Goal: Task Accomplishment & Management: Use online tool/utility

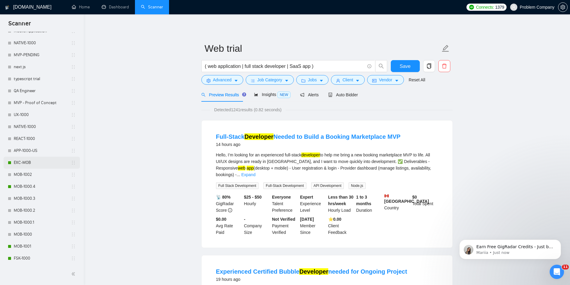
scroll to position [180, 0]
click at [38, 186] on link "MOB-1000.4" at bounding box center [42, 186] width 57 height 12
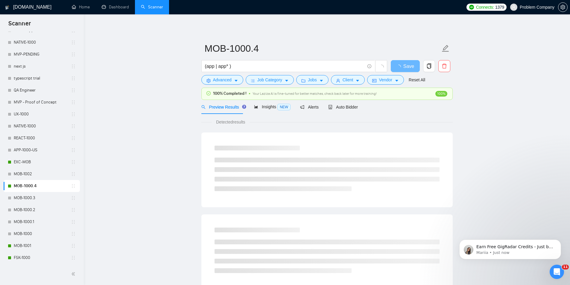
click at [356, 107] on div "Preview Results Insights NEW Alerts Auto Bidder" at bounding box center [326, 107] width 251 height 14
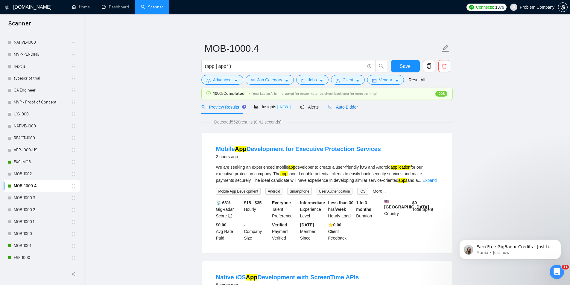
click at [345, 108] on span "Auto Bidder" at bounding box center [343, 107] width 30 height 5
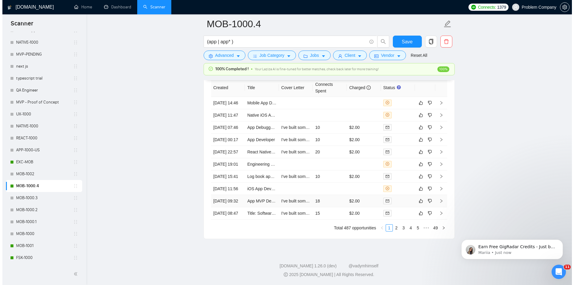
scroll to position [1488, 0]
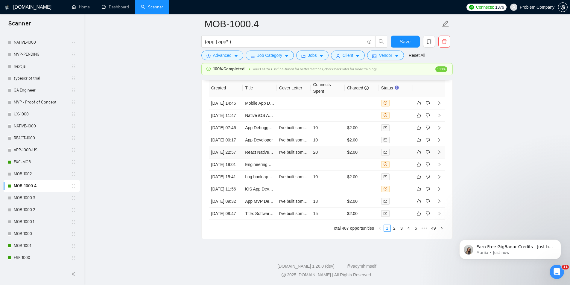
drag, startPoint x: 229, startPoint y: 176, endPoint x: 232, endPoint y: 180, distance: 4.7
click at [229, 159] on td "[DATE] 22:57" at bounding box center [226, 152] width 34 height 12
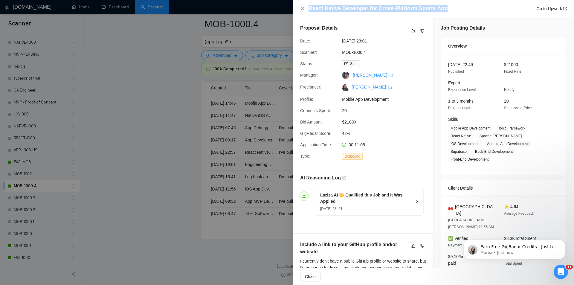
drag, startPoint x: 445, startPoint y: 9, endPoint x: 305, endPoint y: 11, distance: 140.0
click at [305, 11] on div "React Native Developer for Cross-Platform Sports App Go to Upwork" at bounding box center [433, 8] width 267 height 7
copy h4 "React Native Developer for Cross-Platform Sports App"
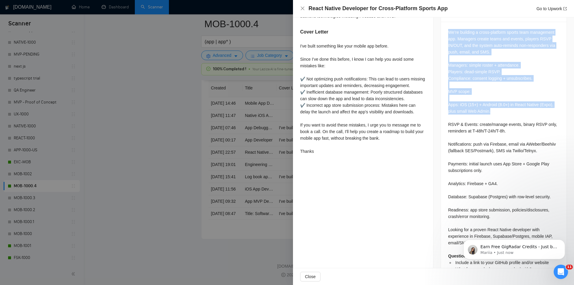
scroll to position [285, 0]
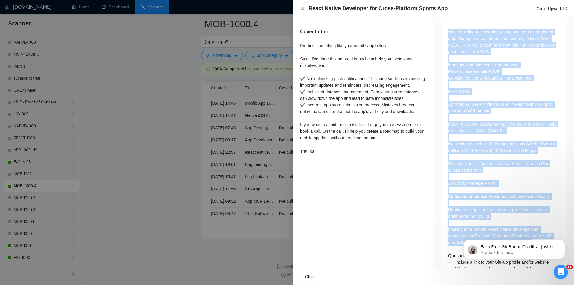
drag, startPoint x: 445, startPoint y: 55, endPoint x: 534, endPoint y: 224, distance: 190.2
click at [534, 224] on div "We’re building a cross-platform sports team management app. Managers create tea…" at bounding box center [504, 153] width 126 height 262
copy div "We’re building a cross-platform sports team management app. Managers create tea…"
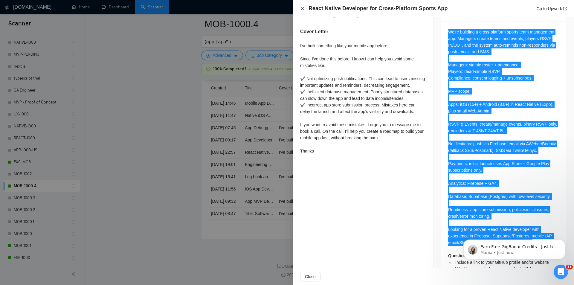
click at [303, 7] on icon "close" at bounding box center [302, 8] width 5 height 5
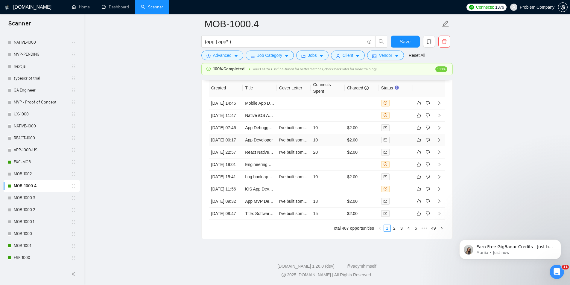
click at [232, 146] on td "[DATE] 00:17" at bounding box center [226, 140] width 34 height 12
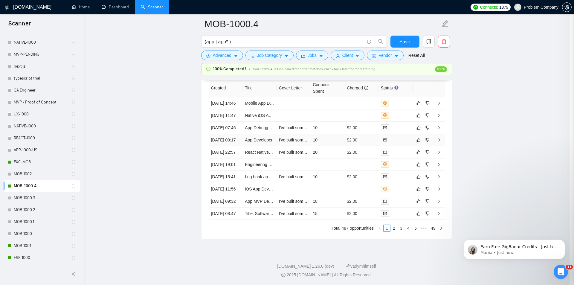
scroll to position [135, 0]
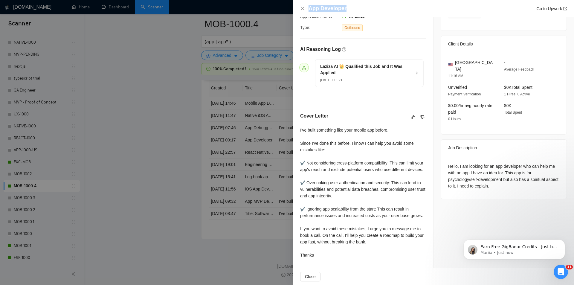
drag, startPoint x: 373, startPoint y: 8, endPoint x: 300, endPoint y: 6, distance: 72.7
click at [300, 6] on div "App Developer Go to Upwork" at bounding box center [433, 8] width 281 height 17
copy h4 "App Developer"
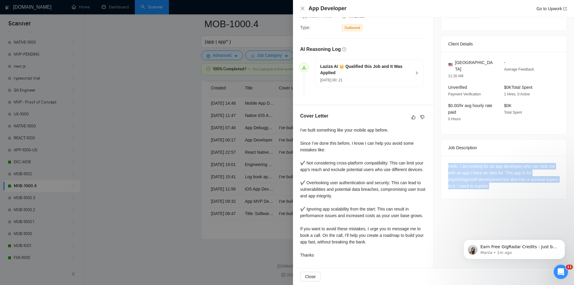
drag, startPoint x: 510, startPoint y: 172, endPoint x: 436, endPoint y: 155, distance: 75.3
click at [436, 155] on div "Job Posting Details Overview [DATE] 00:08 Published Unspecified Hourly Rate Exp…" at bounding box center [504, 78] width 141 height 379
copy div "Hello, I am looking for an app developer who can help me with an app I have an …"
click at [301, 8] on icon "close" at bounding box center [302, 8] width 5 height 5
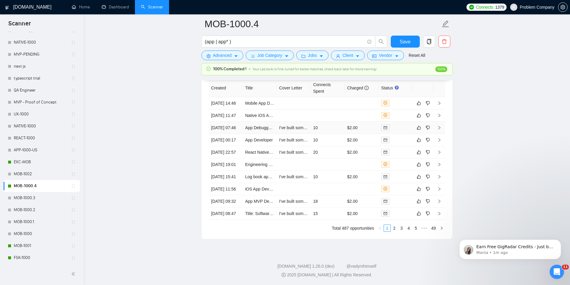
click at [239, 134] on td "[DATE] 07:46" at bounding box center [226, 128] width 34 height 12
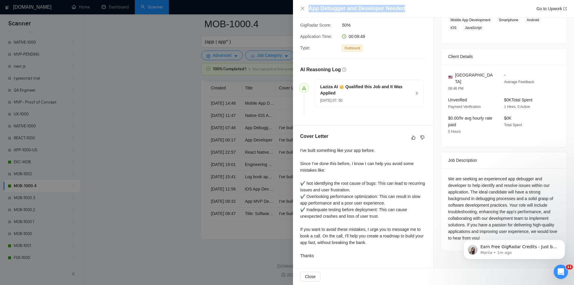
drag, startPoint x: 309, startPoint y: 9, endPoint x: 266, endPoint y: 10, distance: 43.7
click at [266, 10] on div "App Debugger and Developer Needed Go to Upwork Proposal Details Date: [DATE] 07…" at bounding box center [287, 142] width 574 height 285
copy div "App Debugger and Developer Needed"
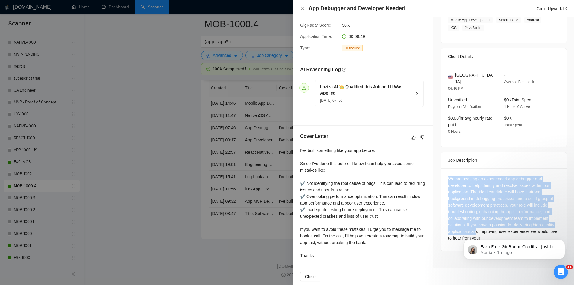
drag, startPoint x: 447, startPoint y: 172, endPoint x: 475, endPoint y: 223, distance: 58.3
click at [475, 223] on div "We are seeking an experienced app debugger and developer to help identify and r…" at bounding box center [504, 209] width 126 height 83
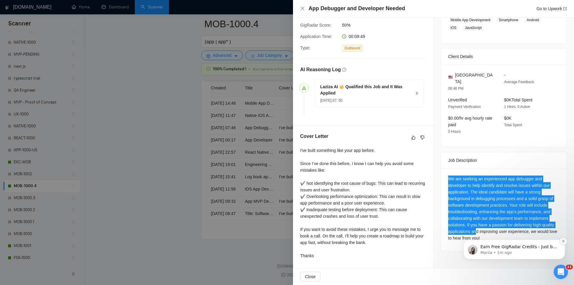
click at [565, 240] on icon "Dismiss notification" at bounding box center [563, 241] width 3 height 3
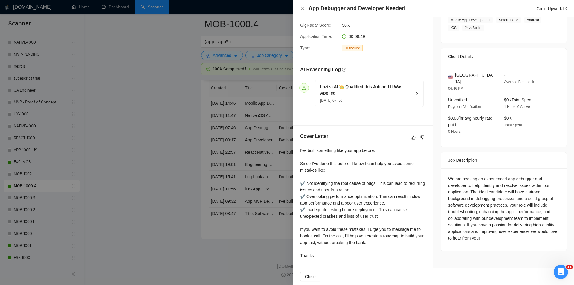
drag, startPoint x: 519, startPoint y: 232, endPoint x: 515, endPoint y: 233, distance: 4.2
click at [517, 233] on div "We are seeking an experienced app debugger and developer to help identify and r…" at bounding box center [503, 209] width 111 height 66
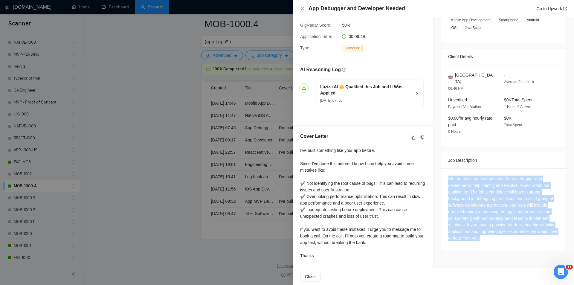
drag, startPoint x: 513, startPoint y: 233, endPoint x: 445, endPoint y: 171, distance: 92.3
click at [445, 171] on div "We are seeking an experienced app debugger and developer to help identify and r…" at bounding box center [504, 209] width 126 height 83
copy div "We are seeking an experienced app debugger and developer to help identify and r…"
click at [455, 176] on div "We are seeking an experienced app debugger and developer to help identify and r…" at bounding box center [503, 209] width 111 height 66
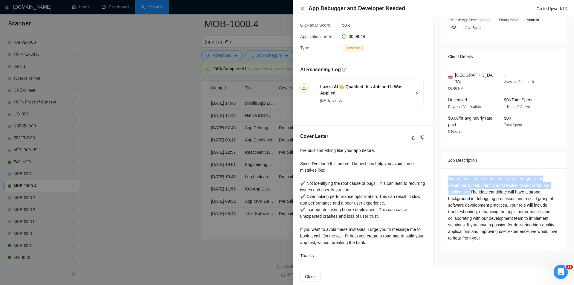
drag, startPoint x: 468, startPoint y: 183, endPoint x: 443, endPoint y: 163, distance: 32.6
click at [443, 168] on div "We are seeking an experienced app debugger and developer to help identify and r…" at bounding box center [504, 209] width 126 height 83
copy div "We are seeking an experienced app debugger and developer to help identify and r…"
click at [303, 9] on icon "close" at bounding box center [303, 9] width 4 height 4
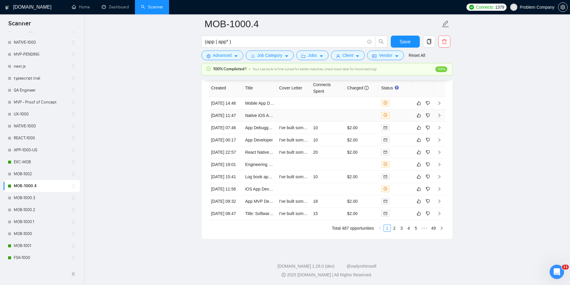
click at [237, 122] on td "[DATE] 11:47" at bounding box center [226, 115] width 34 height 12
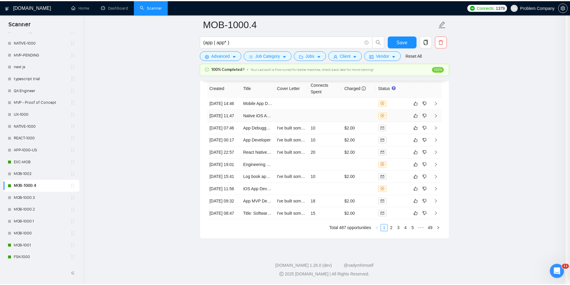
scroll to position [90, 0]
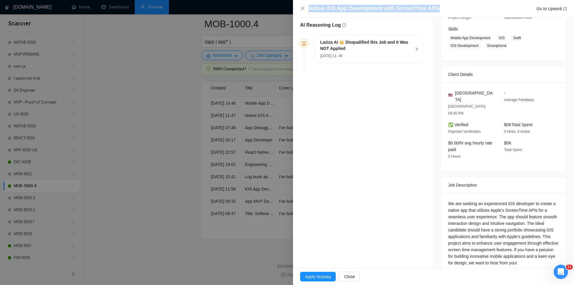
drag, startPoint x: 444, startPoint y: 12, endPoint x: 296, endPoint y: 8, distance: 148.5
click at [296, 8] on div "Native iOS App Development with ScreenTime APIs Go to Upwork" at bounding box center [433, 8] width 281 height 17
copy h4 "Native iOS App Development with ScreenTime APIs"
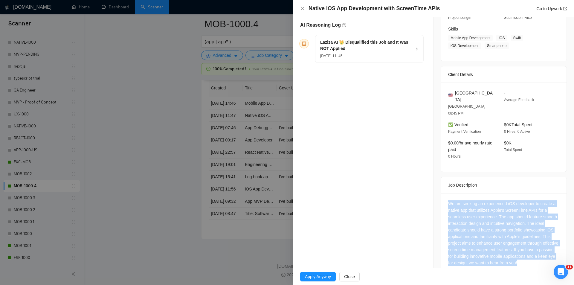
drag, startPoint x: 445, startPoint y: 188, endPoint x: 543, endPoint y: 249, distance: 115.7
click at [544, 249] on div "We are seeking an experienced iOS developer to create a native app that utilize…" at bounding box center [504, 234] width 126 height 83
copy div "We are seeking an experienced iOS developer to create a native app that utilize…"
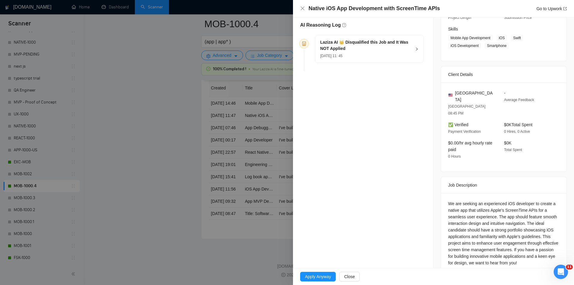
click at [390, 51] on div "Laziza AI 👑 Disqualified this Job and It Was NOT Applied [DATE] 11: 45" at bounding box center [365, 49] width 91 height 20
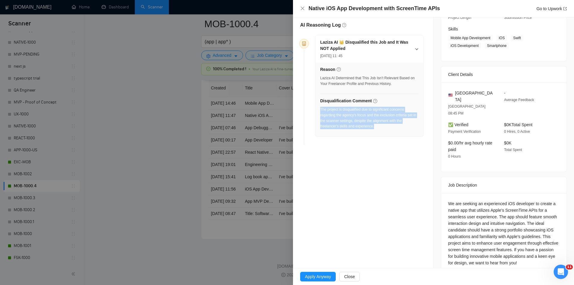
drag, startPoint x: 329, startPoint y: 121, endPoint x: 321, endPoint y: 107, distance: 16.5
click at [321, 107] on div "The project is disqualified due to significant concerns regarding the agency's …" at bounding box center [369, 120] width 98 height 26
copy div "The project is disqualified due to significant concerns regarding the agency's …"
click at [299, 8] on div "Native iOS App Development with ScreenTime APIs Go to Upwork" at bounding box center [433, 8] width 281 height 17
click at [301, 7] on icon "close" at bounding box center [302, 8] width 5 height 5
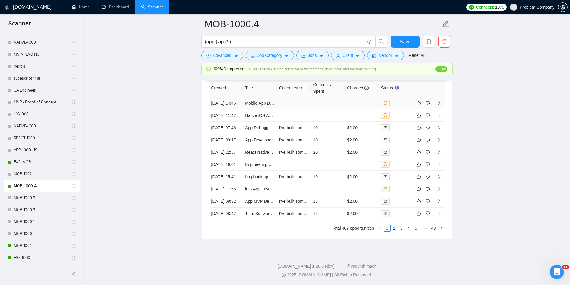
click at [227, 107] on td "[DATE] 14:46" at bounding box center [226, 103] width 34 height 12
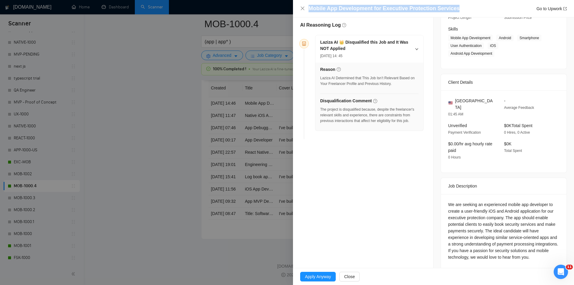
drag, startPoint x: 377, startPoint y: 8, endPoint x: 302, endPoint y: 13, distance: 74.9
click at [302, 13] on div "Mobile App Development for Executive Protection Services Go to Upwork" at bounding box center [433, 8] width 281 height 17
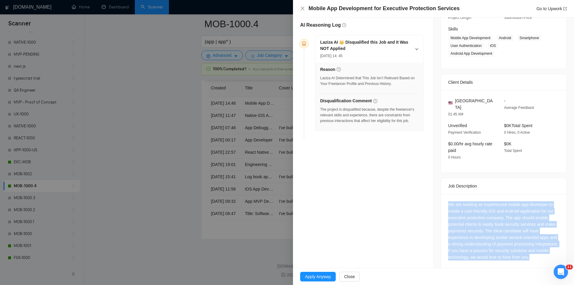
drag, startPoint x: 558, startPoint y: 251, endPoint x: 445, endPoint y: 194, distance: 126.8
click at [445, 194] on div "We are seeking an experienced mobile app developer to create a user-friendly iO…" at bounding box center [504, 232] width 126 height 76
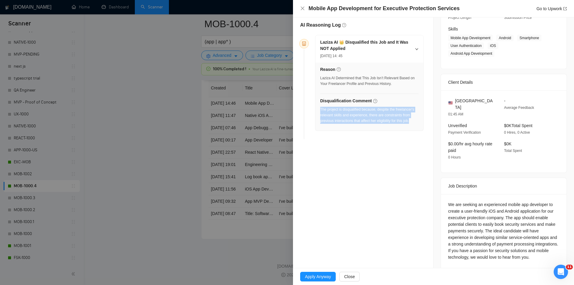
drag, startPoint x: 413, startPoint y: 123, endPoint x: 321, endPoint y: 109, distance: 93.2
click at [321, 109] on div "The project is disqualified because, despite the freelancer's relevant skills a…" at bounding box center [369, 117] width 98 height 21
click at [302, 9] on icon "close" at bounding box center [302, 8] width 5 height 5
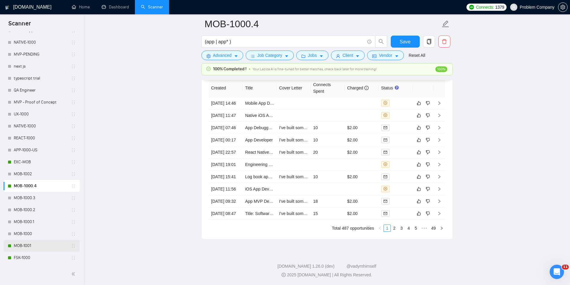
click at [30, 248] on link "MOB-1001" at bounding box center [42, 246] width 57 height 12
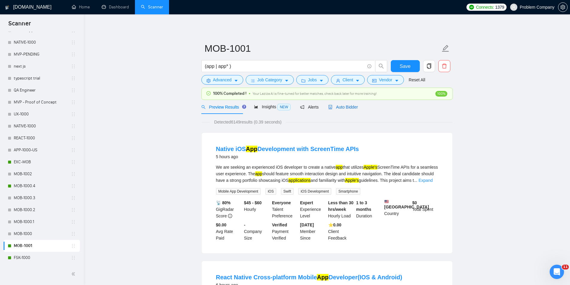
click at [344, 107] on span "Auto Bidder" at bounding box center [343, 107] width 30 height 5
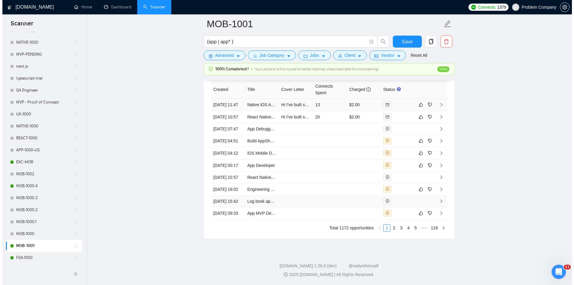
scroll to position [1488, 0]
click at [223, 172] on td "[DATE] 00:17" at bounding box center [226, 165] width 34 height 12
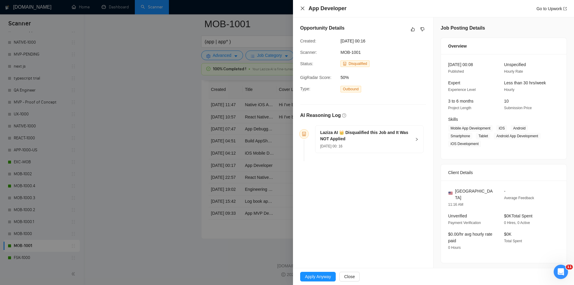
click at [303, 7] on icon "close" at bounding box center [302, 8] width 5 height 5
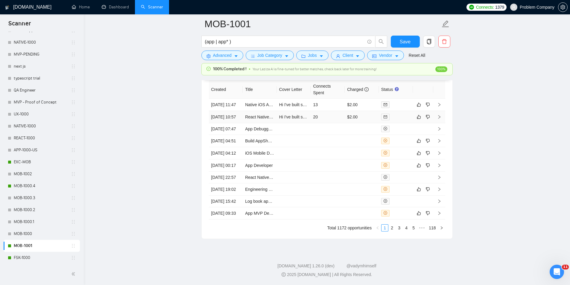
click at [227, 123] on td "[DATE] 10:57" at bounding box center [226, 117] width 34 height 12
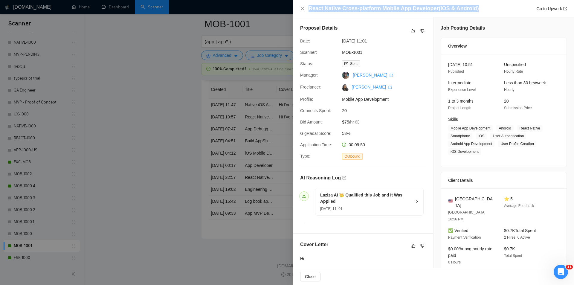
drag, startPoint x: 490, startPoint y: 9, endPoint x: 299, endPoint y: 10, distance: 191.8
click at [299, 10] on div "React Native Cross-platform Mobile App Developer(IOS & Android) Go to Upwork" at bounding box center [433, 8] width 281 height 17
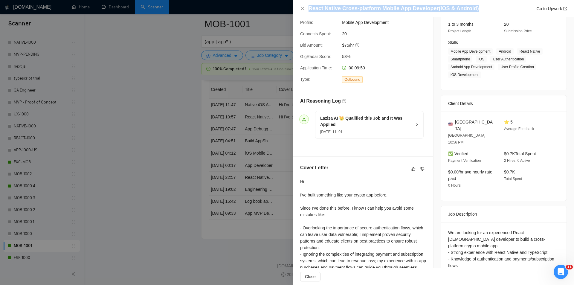
scroll to position [150, 0]
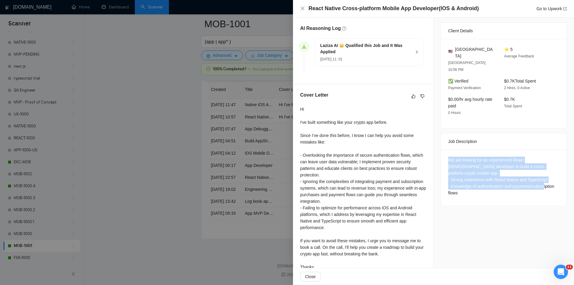
drag, startPoint x: 446, startPoint y: 142, endPoint x: 478, endPoint y: 173, distance: 44.6
click at [478, 173] on div "We are looking for an experienced React [DEMOGRAPHIC_DATA] developer to build a…" at bounding box center [504, 178] width 126 height 56
click at [505, 157] on div "We are looking for an experienced React [DEMOGRAPHIC_DATA] developer to build a…" at bounding box center [503, 176] width 111 height 39
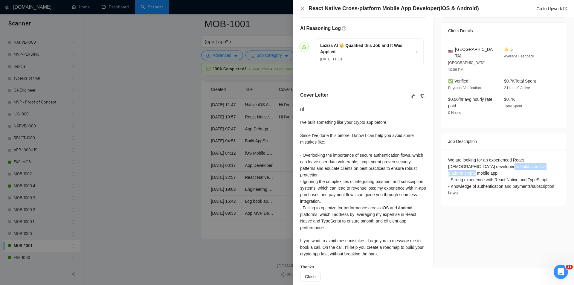
drag, startPoint x: 530, startPoint y: 151, endPoint x: 466, endPoint y: 151, distance: 63.7
click at [466, 157] on div "We are looking for an experienced React [DEMOGRAPHIC_DATA] developer to build a…" at bounding box center [503, 176] width 111 height 39
click at [302, 8] on icon "close" at bounding box center [303, 9] width 4 height 4
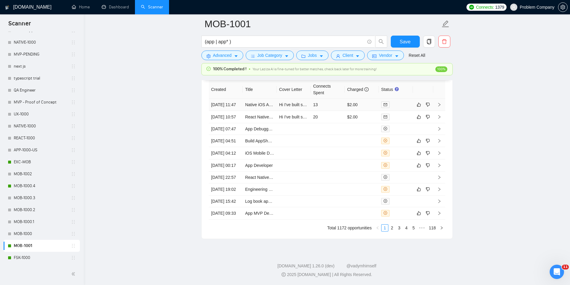
click at [235, 103] on td "[DATE] 11:47" at bounding box center [226, 105] width 34 height 12
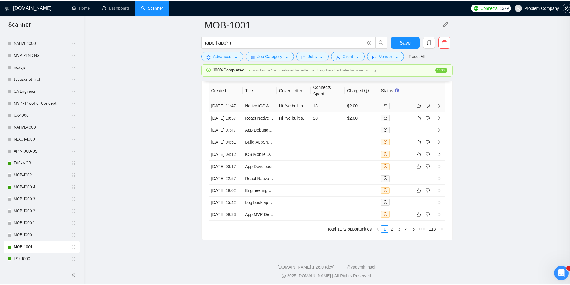
scroll to position [141, 0]
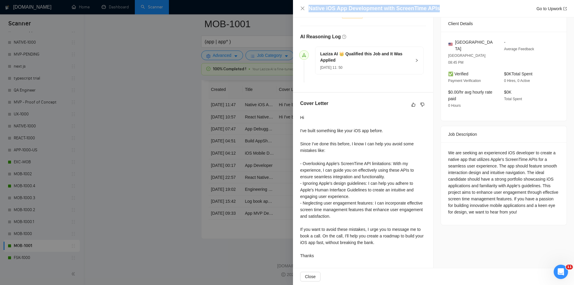
drag, startPoint x: 335, startPoint y: 10, endPoint x: 296, endPoint y: 7, distance: 38.9
click at [296, 7] on div "Native iOS App Development with ScreenTime APIs Go to Upwork" at bounding box center [433, 8] width 281 height 17
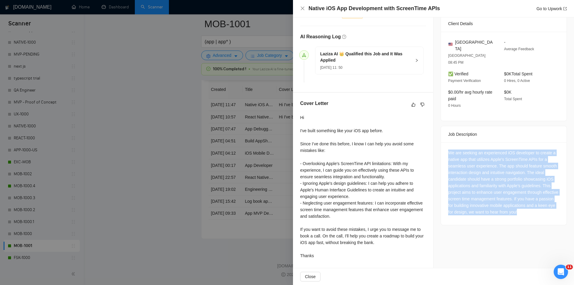
drag, startPoint x: 444, startPoint y: 136, endPoint x: 541, endPoint y: 199, distance: 114.7
click at [541, 199] on div "We are seeking an experienced iOS developer to create a native app that utilize…" at bounding box center [504, 183] width 126 height 83
click at [302, 8] on icon "close" at bounding box center [303, 9] width 4 height 4
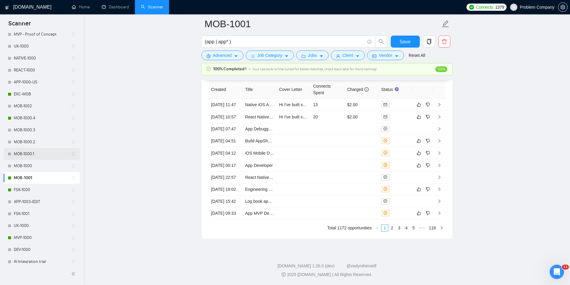
scroll to position [252, 0]
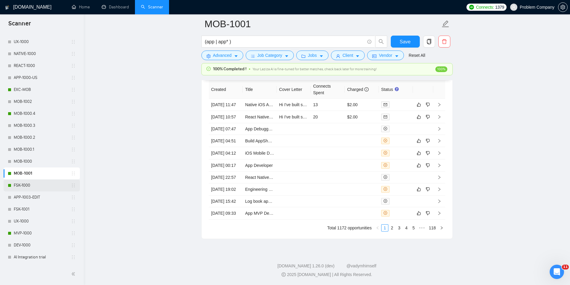
click at [37, 186] on link "FSK-1000" at bounding box center [42, 186] width 57 height 12
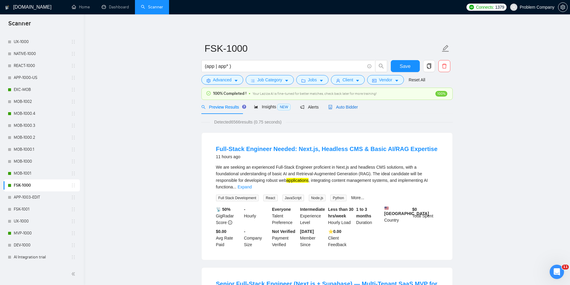
click at [337, 107] on span "Auto Bidder" at bounding box center [343, 107] width 30 height 5
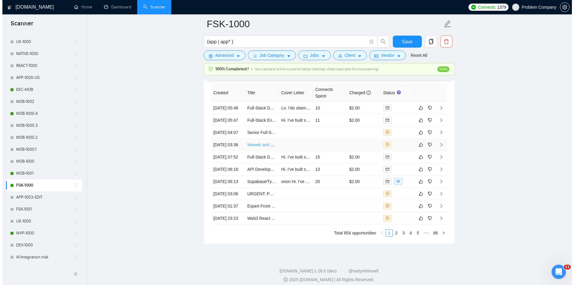
scroll to position [1490, 0]
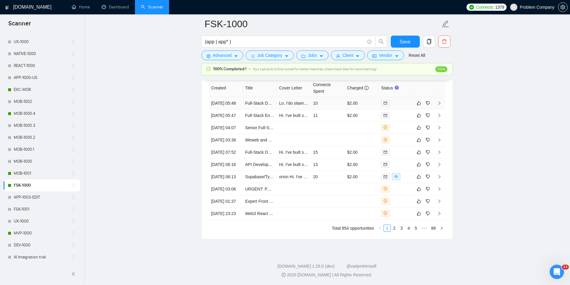
click at [233, 109] on td "[DATE] 05:48" at bounding box center [226, 103] width 34 height 12
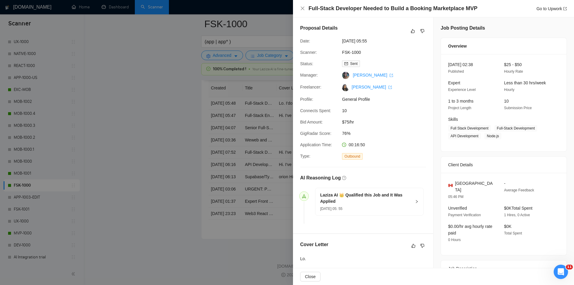
click at [302, 6] on div "Full-Stack Developer Needed to Build a Booking Marketplace MVP Go to Upwork" at bounding box center [433, 8] width 267 height 7
click at [304, 10] on icon "close" at bounding box center [303, 9] width 4 height 4
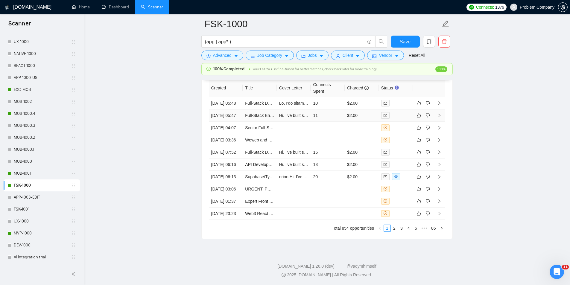
click at [233, 122] on td "[DATE] 05:47" at bounding box center [226, 115] width 34 height 12
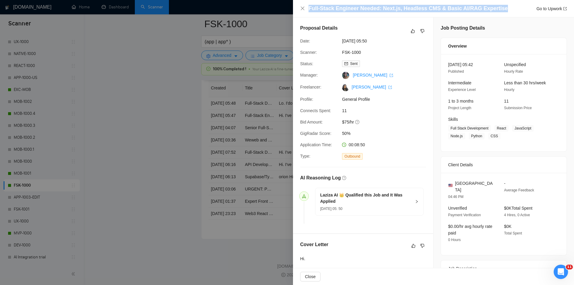
drag, startPoint x: 410, startPoint y: 10, endPoint x: 281, endPoint y: 12, distance: 129.5
click at [281, 12] on div "Full-Stack Engineer Needed: Next.js, Headless CMS & Basic AI/RAG Expertise Go t…" at bounding box center [287, 142] width 574 height 285
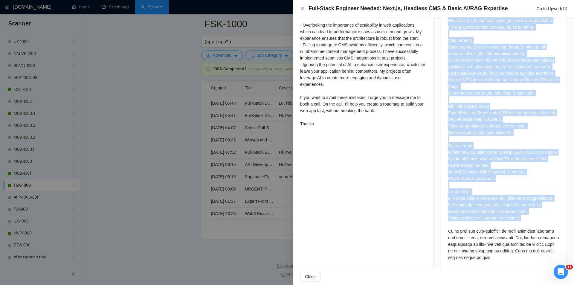
scroll to position [288, 0]
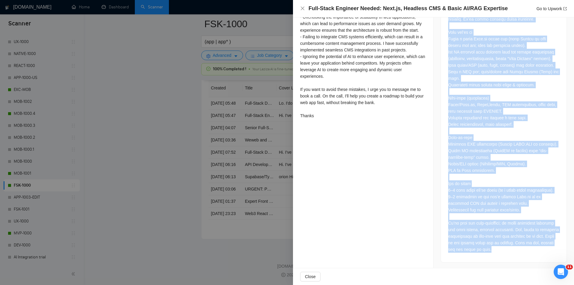
drag, startPoint x: 443, startPoint y: 131, endPoint x: 526, endPoint y: 253, distance: 147.3
click at [526, 253] on div at bounding box center [504, 125] width 126 height 273
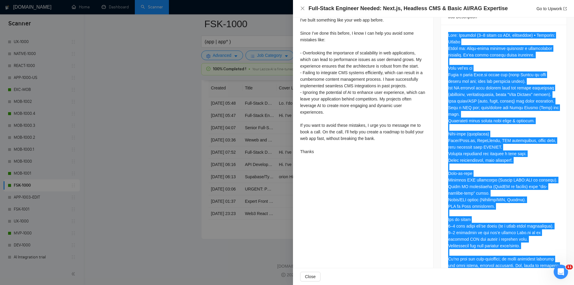
scroll to position [138, 0]
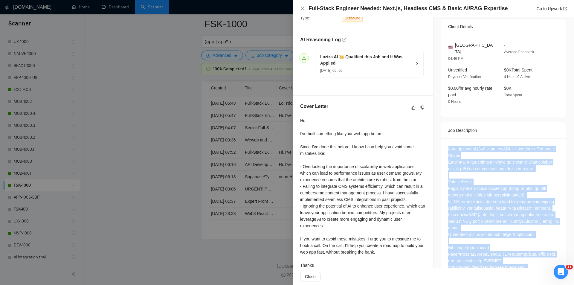
click at [487, 150] on div at bounding box center [503, 274] width 111 height 257
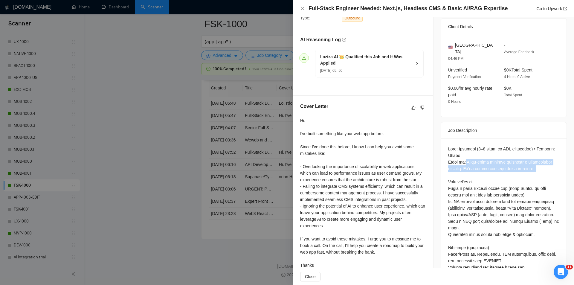
drag, startPoint x: 464, startPoint y: 153, endPoint x: 528, endPoint y: 167, distance: 65.2
click at [528, 167] on div at bounding box center [503, 274] width 111 height 257
click at [301, 10] on icon "close" at bounding box center [302, 8] width 5 height 5
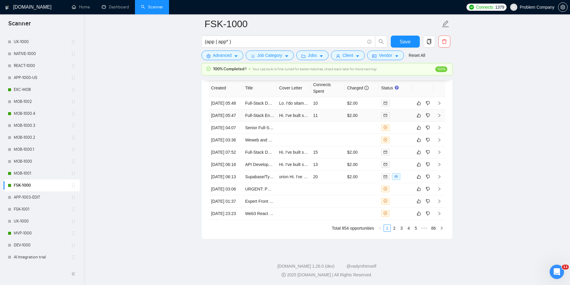
click at [233, 122] on td "[DATE] 05:47" at bounding box center [226, 115] width 34 height 12
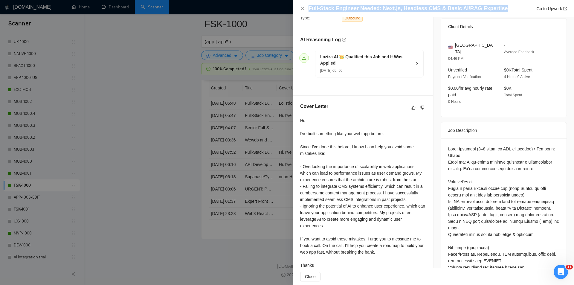
drag, startPoint x: 500, startPoint y: 8, endPoint x: 301, endPoint y: 14, distance: 198.4
click at [301, 14] on div "Full-Stack Engineer Needed: Next.js, Headless CMS & Basic AI/RAG Expertise Go t…" at bounding box center [433, 8] width 281 height 17
click at [299, 7] on div "Full-Stack Engineer Needed: Next.js, Headless CMS & Basic AI/RAG Expertise Go t…" at bounding box center [433, 8] width 281 height 17
click at [302, 10] on icon "close" at bounding box center [303, 9] width 4 height 4
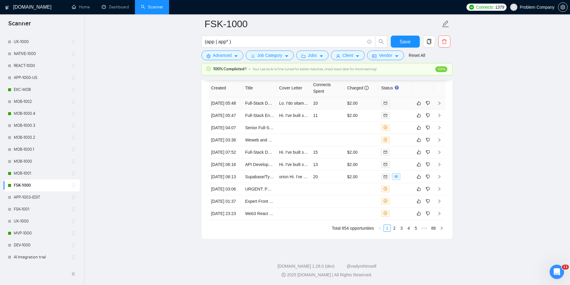
click at [234, 109] on td "[DATE] 05:48" at bounding box center [226, 103] width 34 height 12
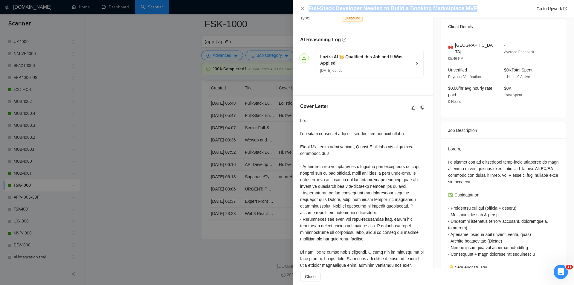
drag, startPoint x: 476, startPoint y: 8, endPoint x: 302, endPoint y: 11, distance: 174.2
click at [302, 11] on div "Full-Stack Developer Needed to Build a Booking Marketplace MVP Go to Upwork" at bounding box center [433, 8] width 267 height 7
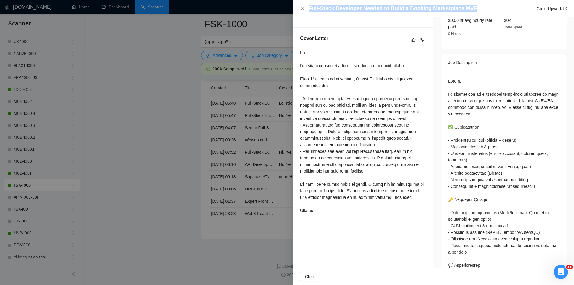
scroll to position [205, 0]
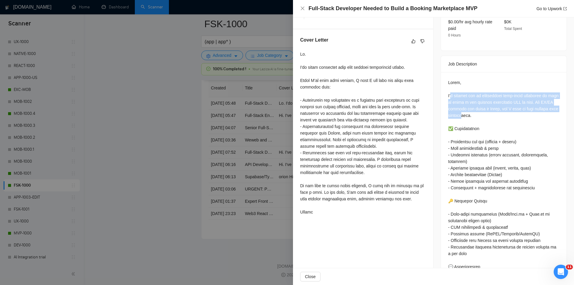
drag, startPoint x: 448, startPoint y: 86, endPoint x: 483, endPoint y: 105, distance: 39.7
click at [483, 105] on div at bounding box center [503, 217] width 111 height 276
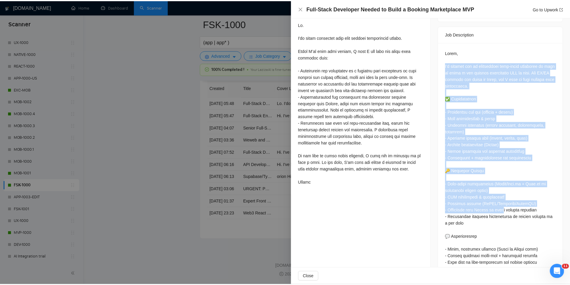
scroll to position [294, 0]
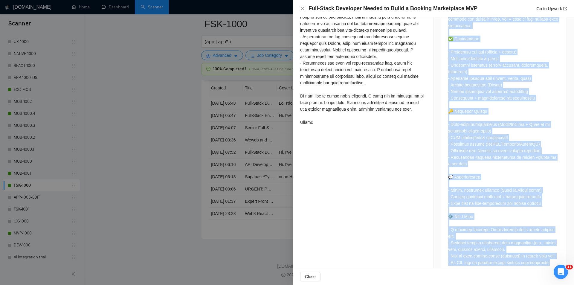
drag, startPoint x: 445, startPoint y: 86, endPoint x: 552, endPoint y: 253, distance: 198.5
click at [552, 253] on div at bounding box center [504, 128] width 126 height 293
click at [300, 10] on icon "close" at bounding box center [302, 8] width 5 height 5
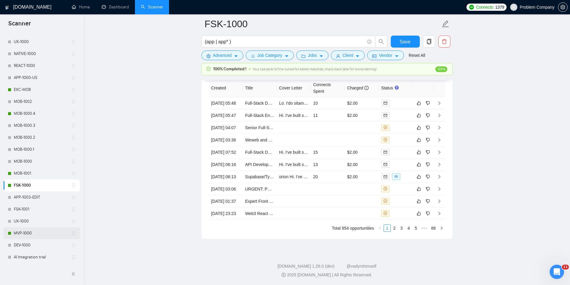
click at [35, 235] on link "MVP-1000" at bounding box center [42, 233] width 57 height 12
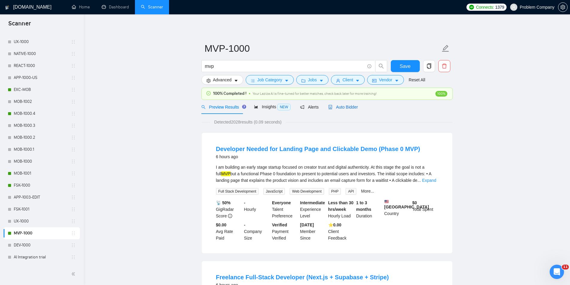
click at [348, 106] on span "Auto Bidder" at bounding box center [343, 107] width 30 height 5
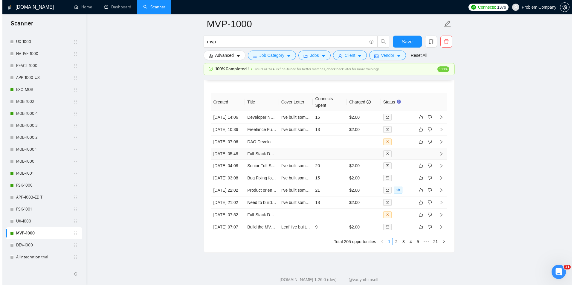
scroll to position [1466, 0]
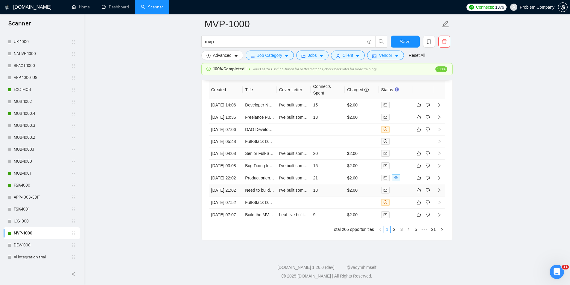
click at [228, 197] on td "[DATE] 21:02" at bounding box center [226, 190] width 34 height 12
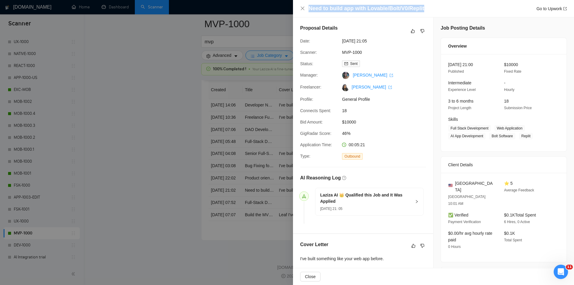
drag, startPoint x: 445, startPoint y: 10, endPoint x: 306, endPoint y: 5, distance: 139.5
click at [306, 5] on div "Need to build app with Lovable/Bolt/V0/Replit Go to Upwork" at bounding box center [433, 8] width 267 height 7
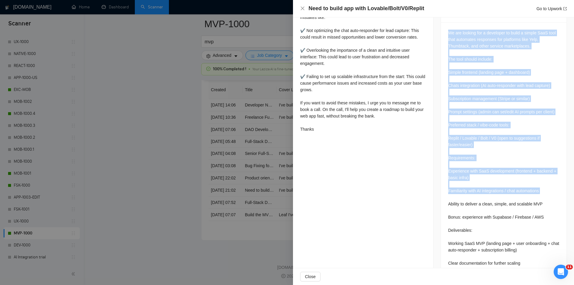
scroll to position [261, 0]
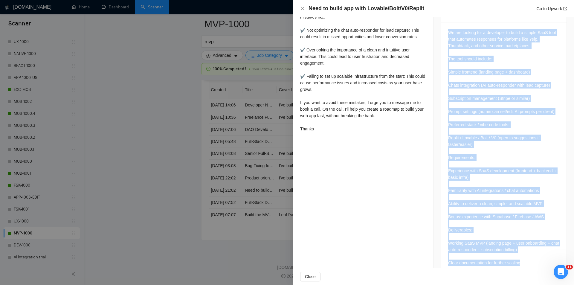
drag, startPoint x: 446, startPoint y: 68, endPoint x: 541, endPoint y: 253, distance: 207.8
click at [541, 253] on div "We are looking for a developer to build a simple SaaS tool that automates respo…" at bounding box center [504, 149] width 126 height 254
